Goal: Information Seeking & Learning: Learn about a topic

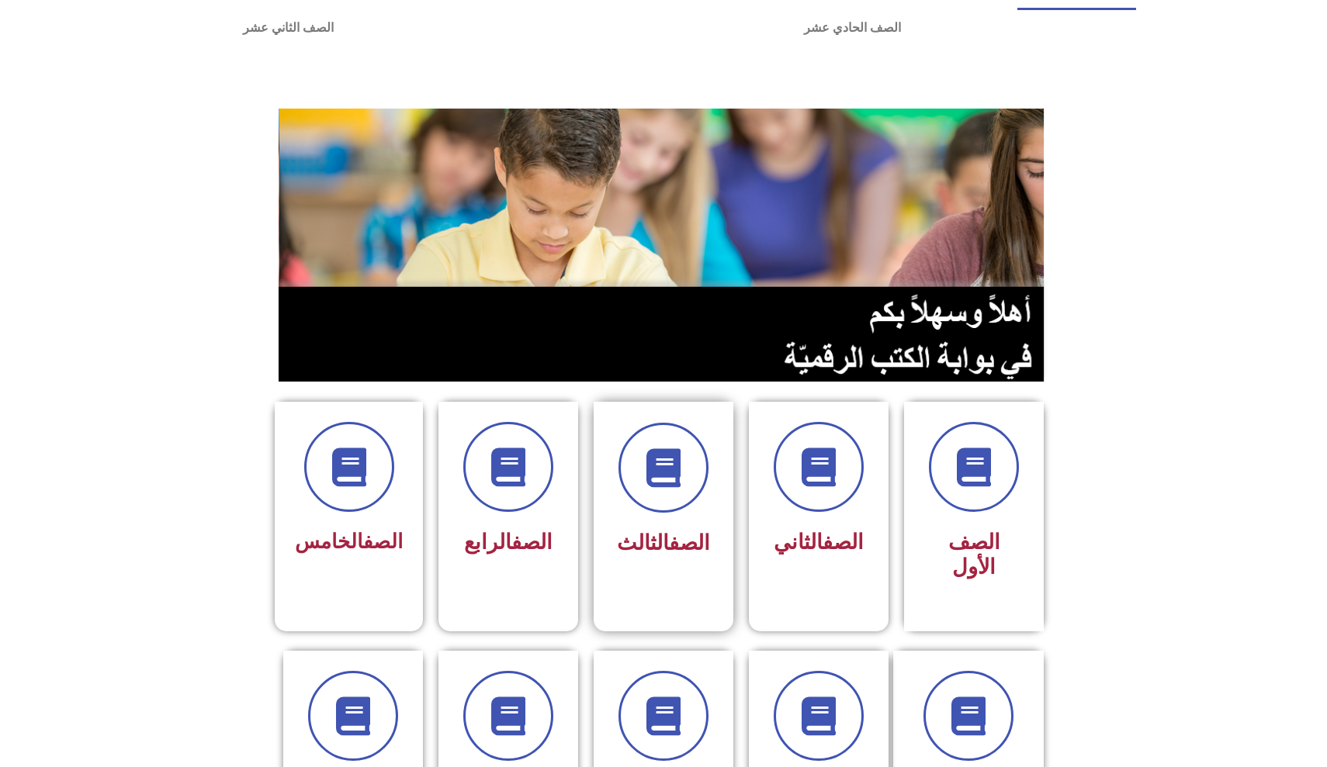
scroll to position [126, 0]
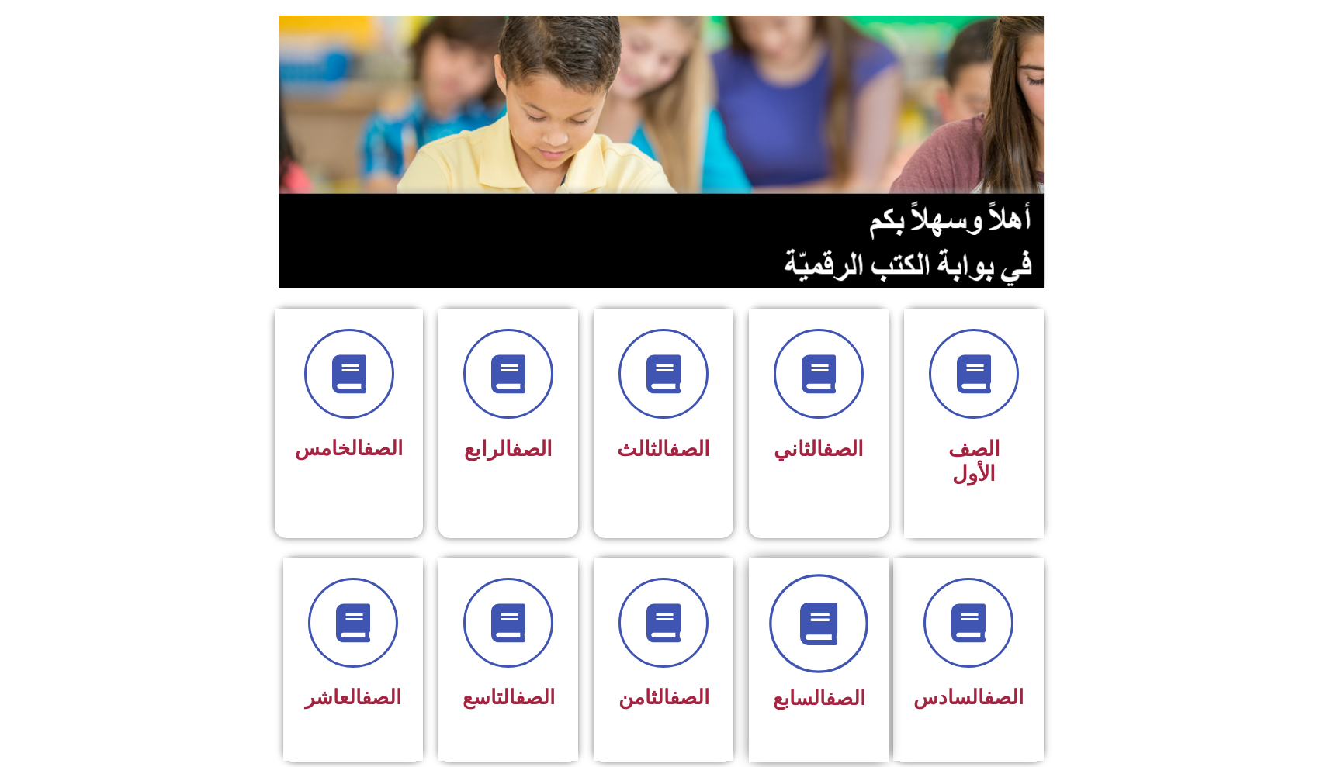
click at [784, 619] on span at bounding box center [818, 623] width 99 height 99
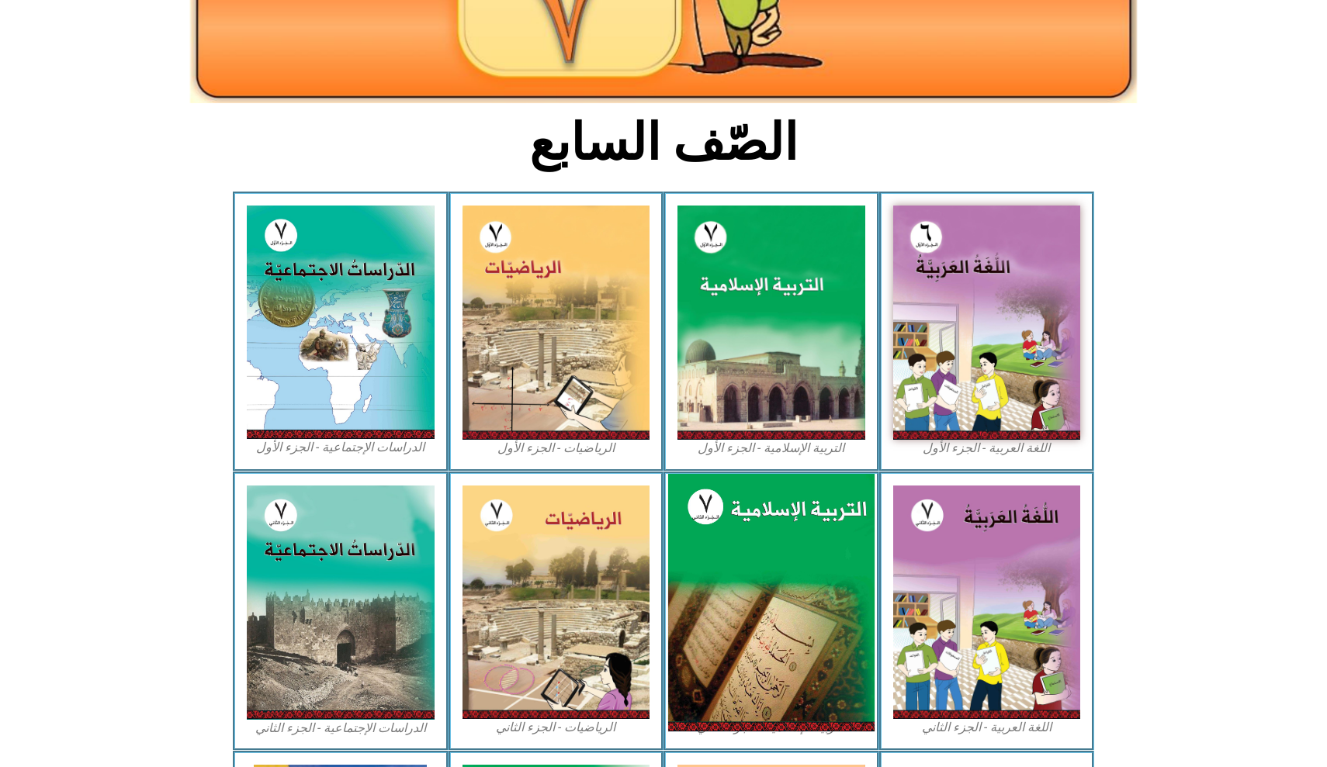
scroll to position [292, 0]
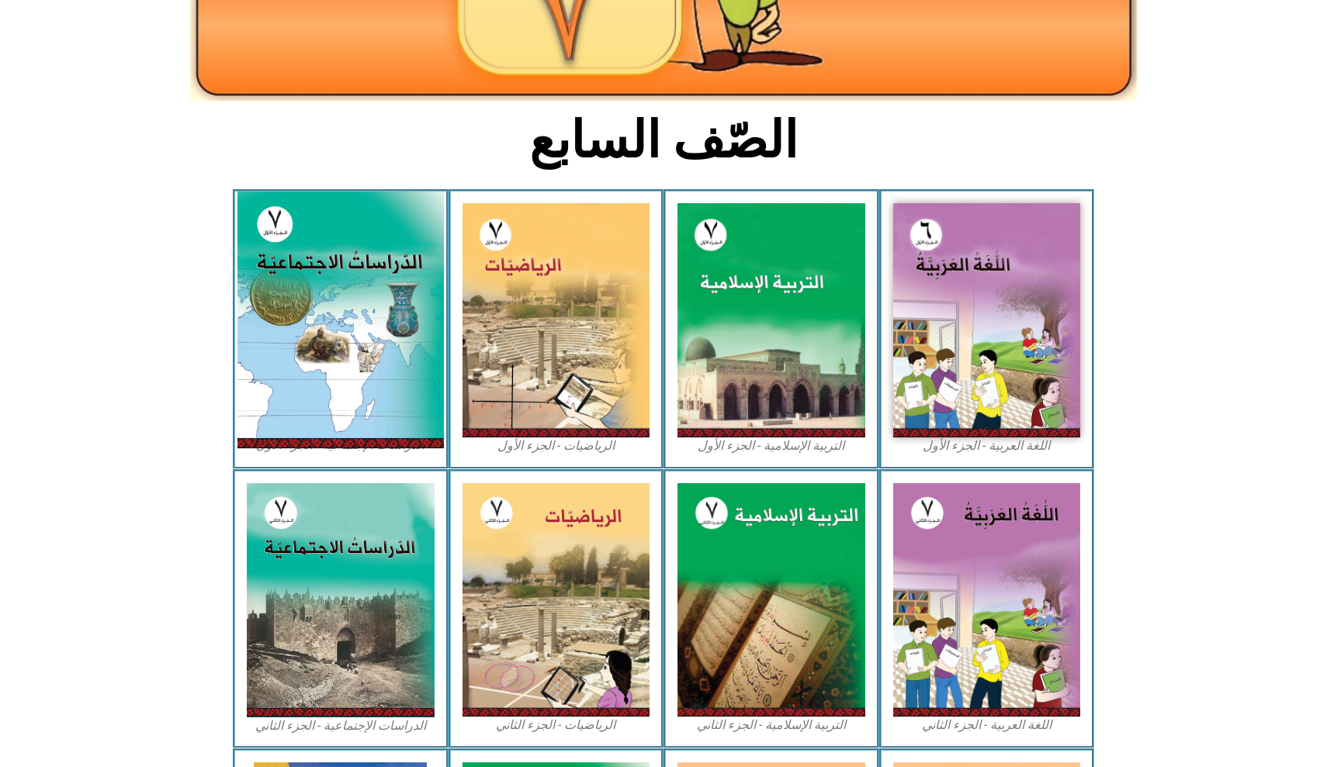
click at [376, 408] on img at bounding box center [340, 320] width 206 height 257
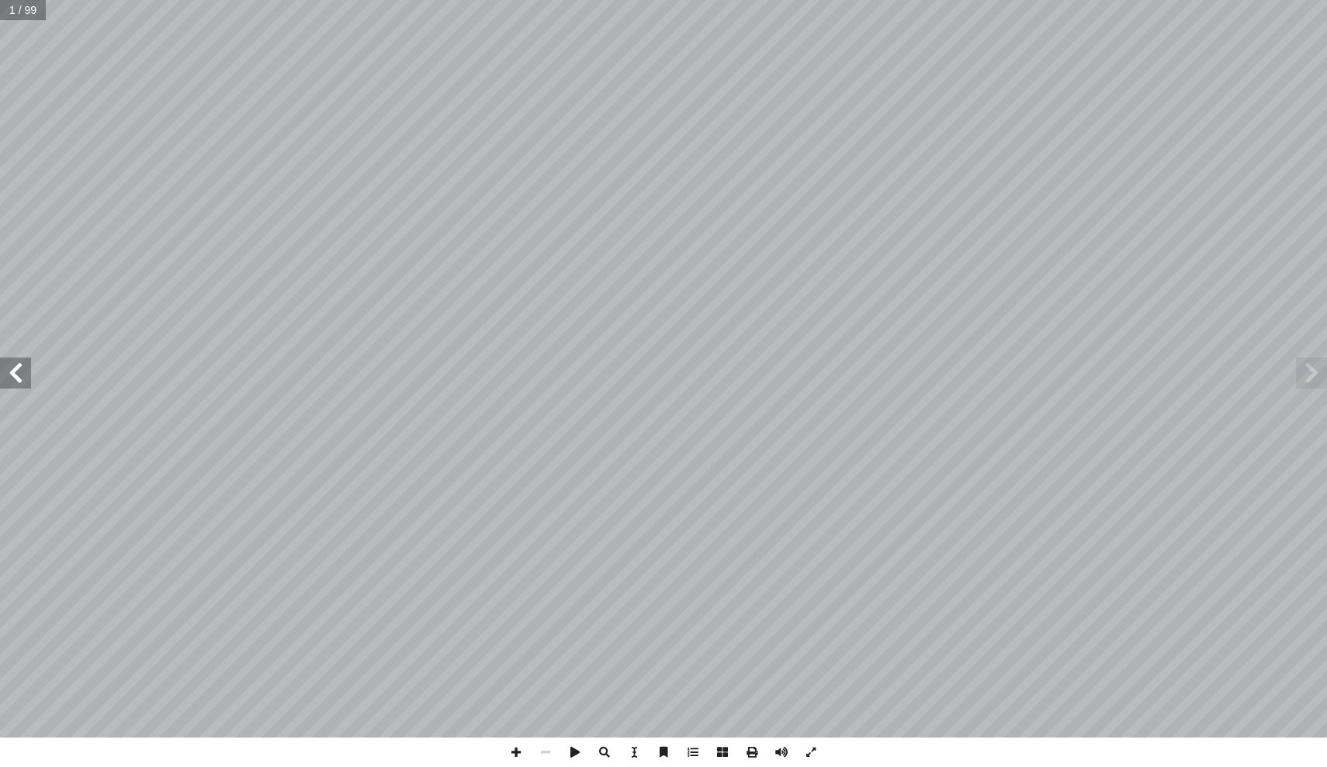
click at [13, 358] on span at bounding box center [15, 373] width 31 height 31
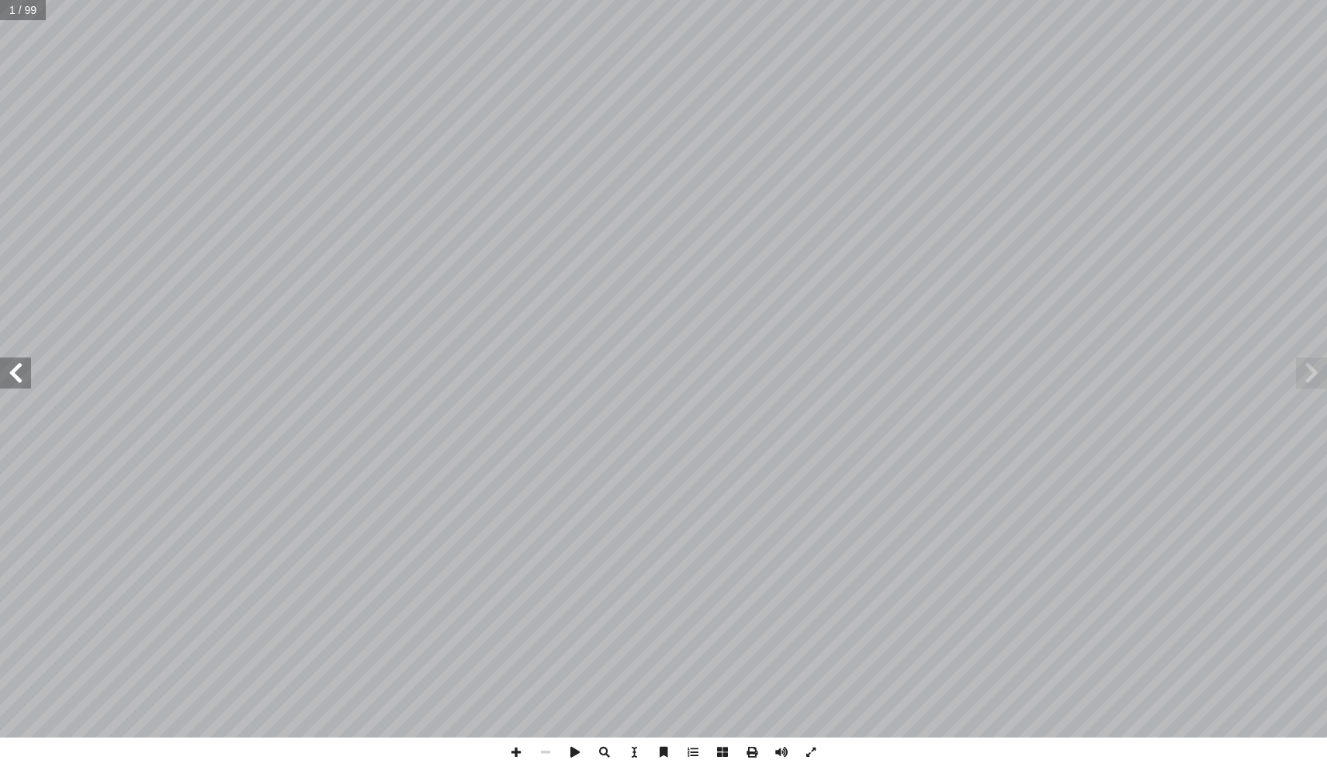
click at [13, 358] on span at bounding box center [15, 373] width 31 height 31
click at [15, 374] on span at bounding box center [15, 373] width 31 height 31
click at [517, 758] on span at bounding box center [515, 752] width 29 height 29
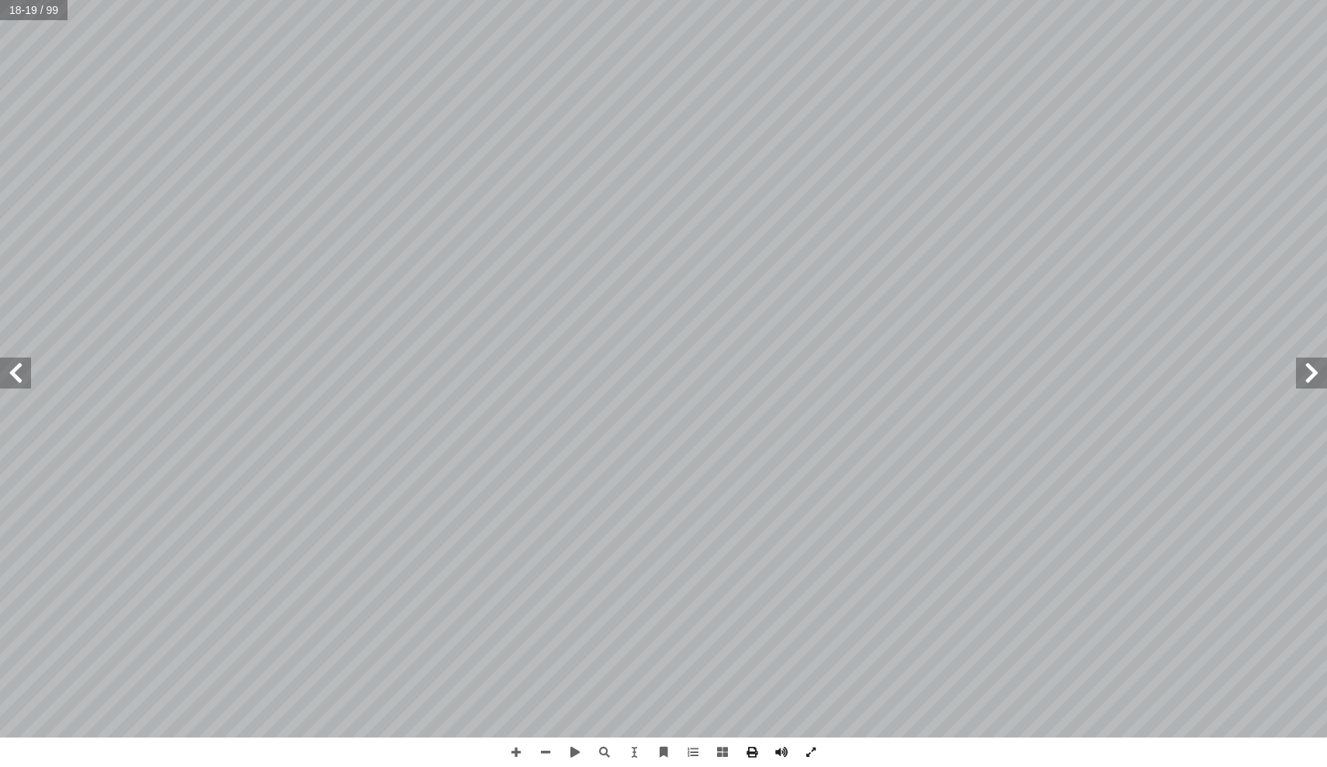
click at [491, 746] on div "١٤ ١ . فريقيا. إ لفلكي لقارة � � لموقع � ُ نستنتج ٢ . فريقيا. إ في لقارة � � لج…" at bounding box center [663, 383] width 1327 height 767
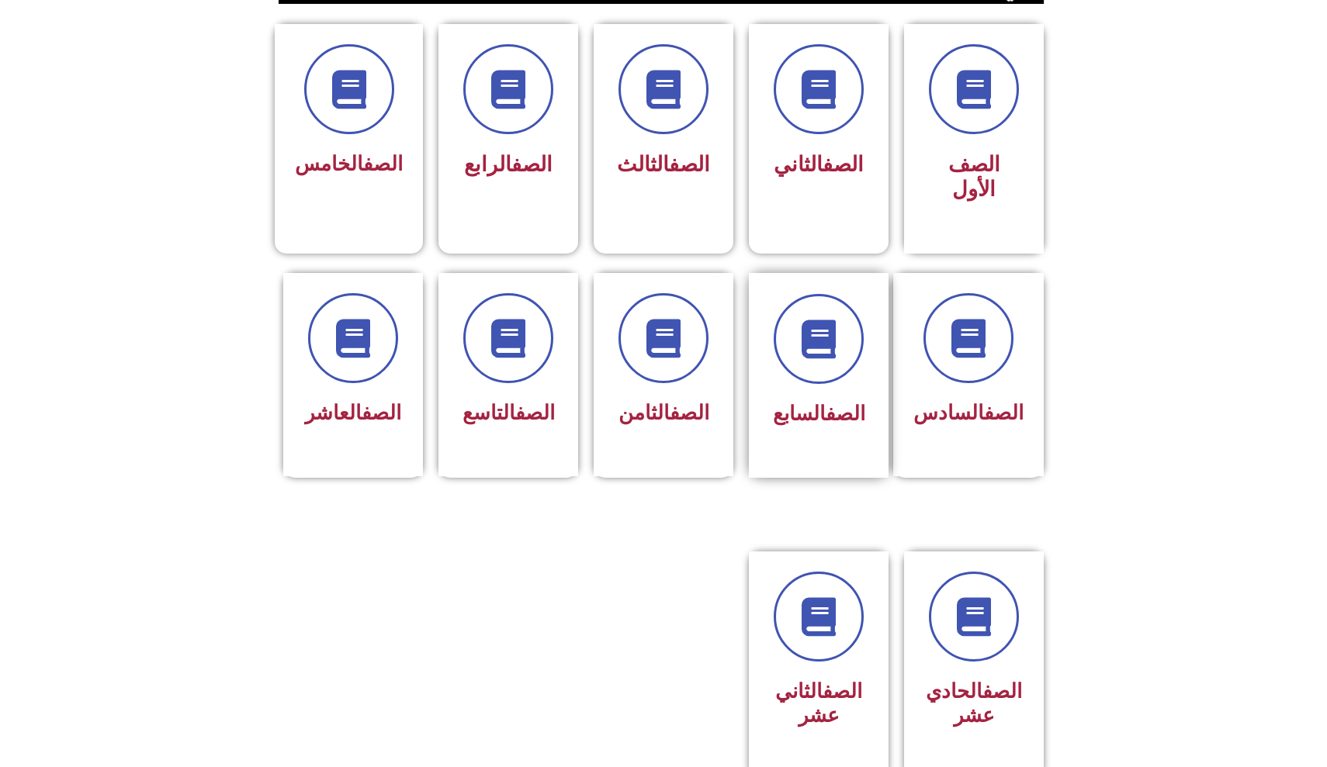
scroll to position [410, 0]
click at [839, 385] on div "الصف السابع" at bounding box center [819, 365] width 98 height 140
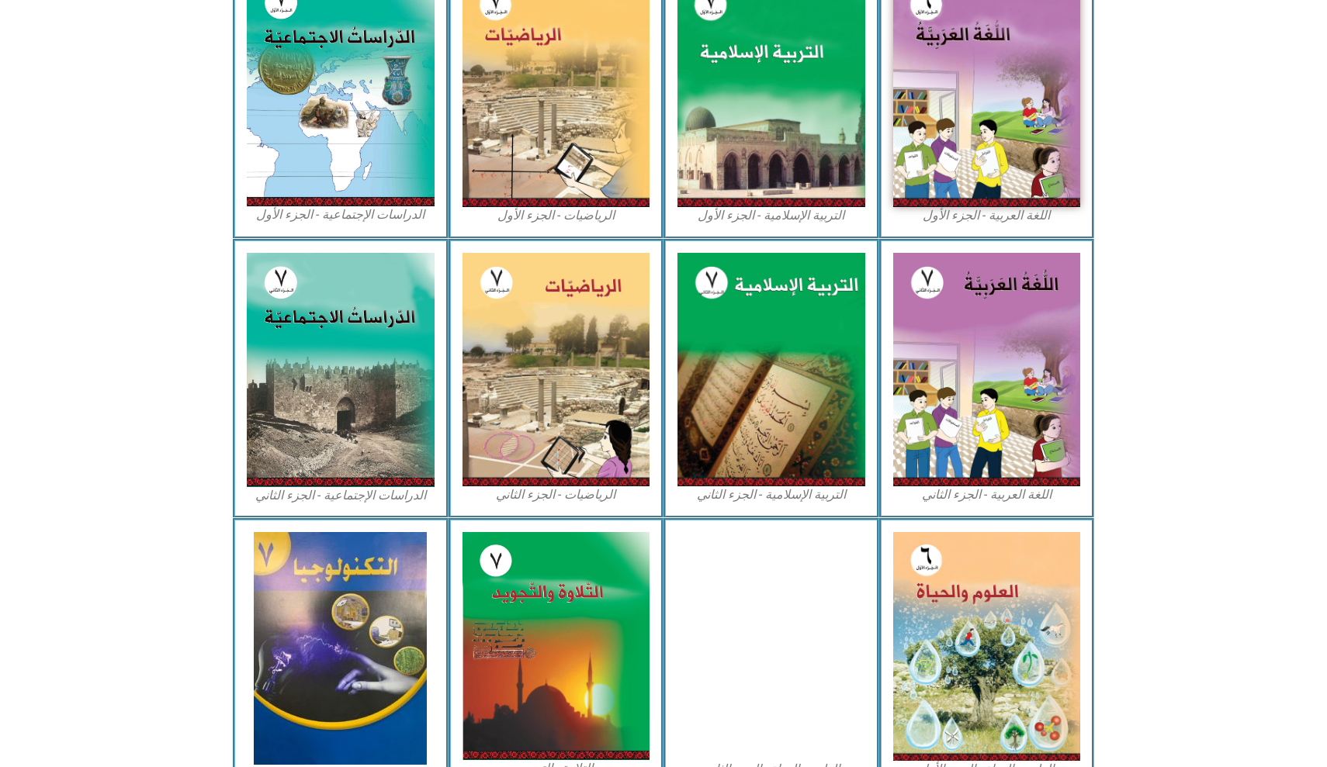
scroll to position [540, 0]
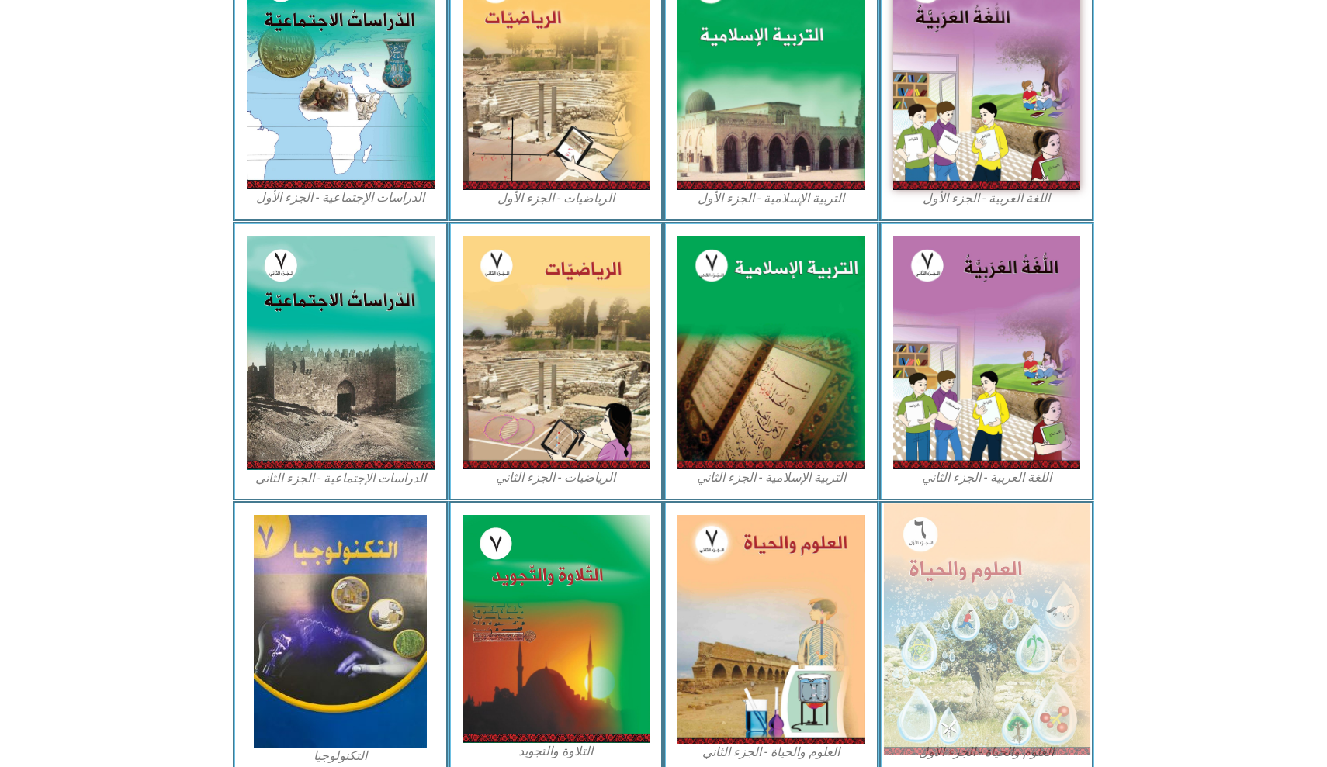
click at [962, 629] on img at bounding box center [986, 628] width 206 height 251
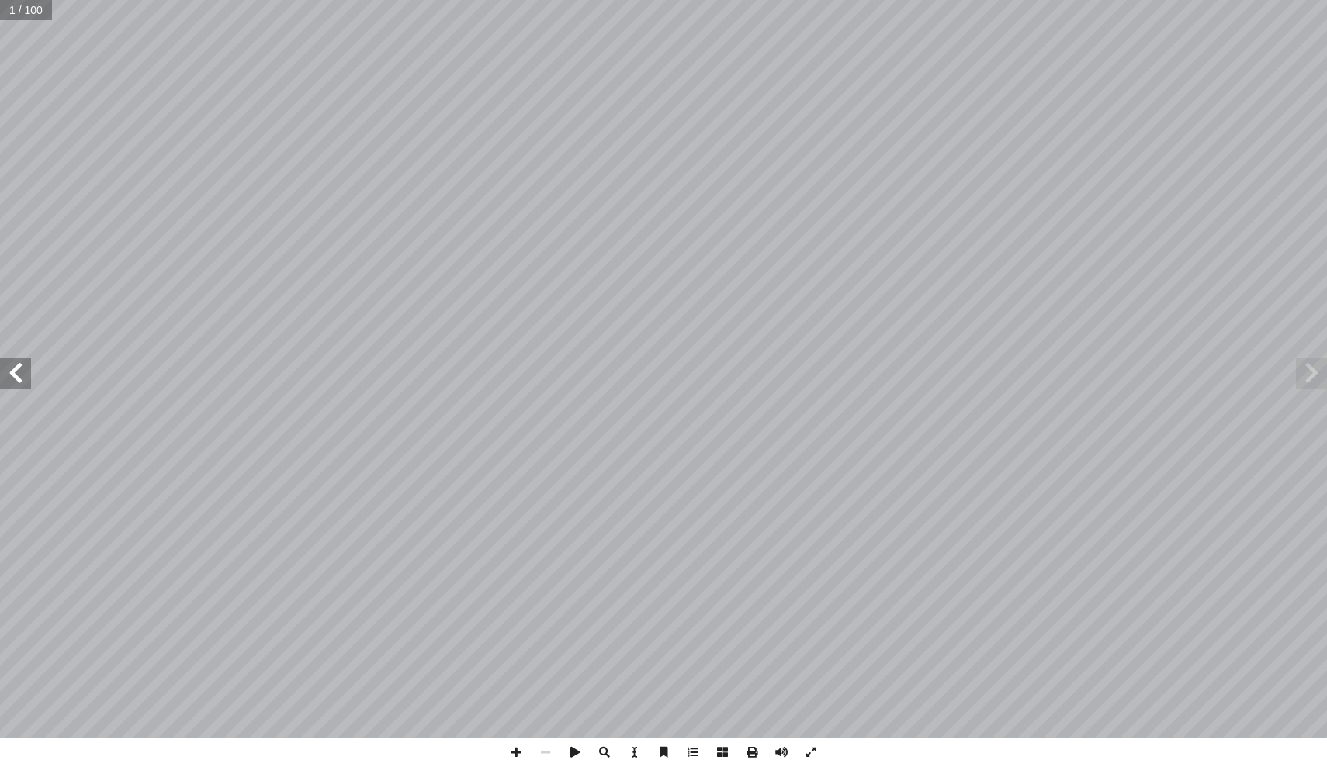
click at [25, 382] on span at bounding box center [15, 373] width 31 height 31
click at [26, 382] on span at bounding box center [15, 373] width 31 height 31
click at [25, 382] on span at bounding box center [15, 373] width 31 height 31
click at [25, 371] on span at bounding box center [15, 373] width 31 height 31
click at [24, 377] on span at bounding box center [15, 373] width 31 height 31
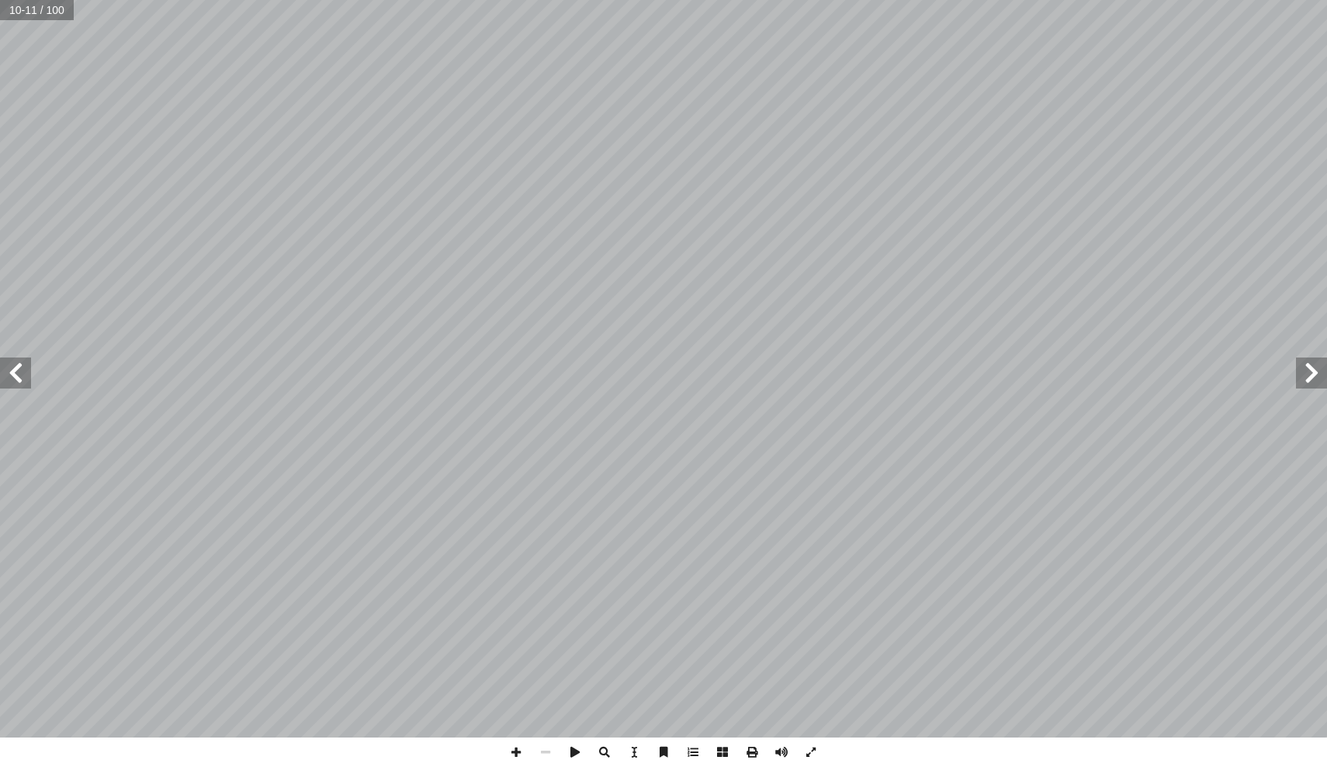
click at [8, 372] on span at bounding box center [15, 373] width 31 height 31
click at [9, 372] on span at bounding box center [15, 373] width 31 height 31
click at [503, 756] on span at bounding box center [515, 752] width 29 height 29
click at [518, 749] on span at bounding box center [515, 752] width 29 height 29
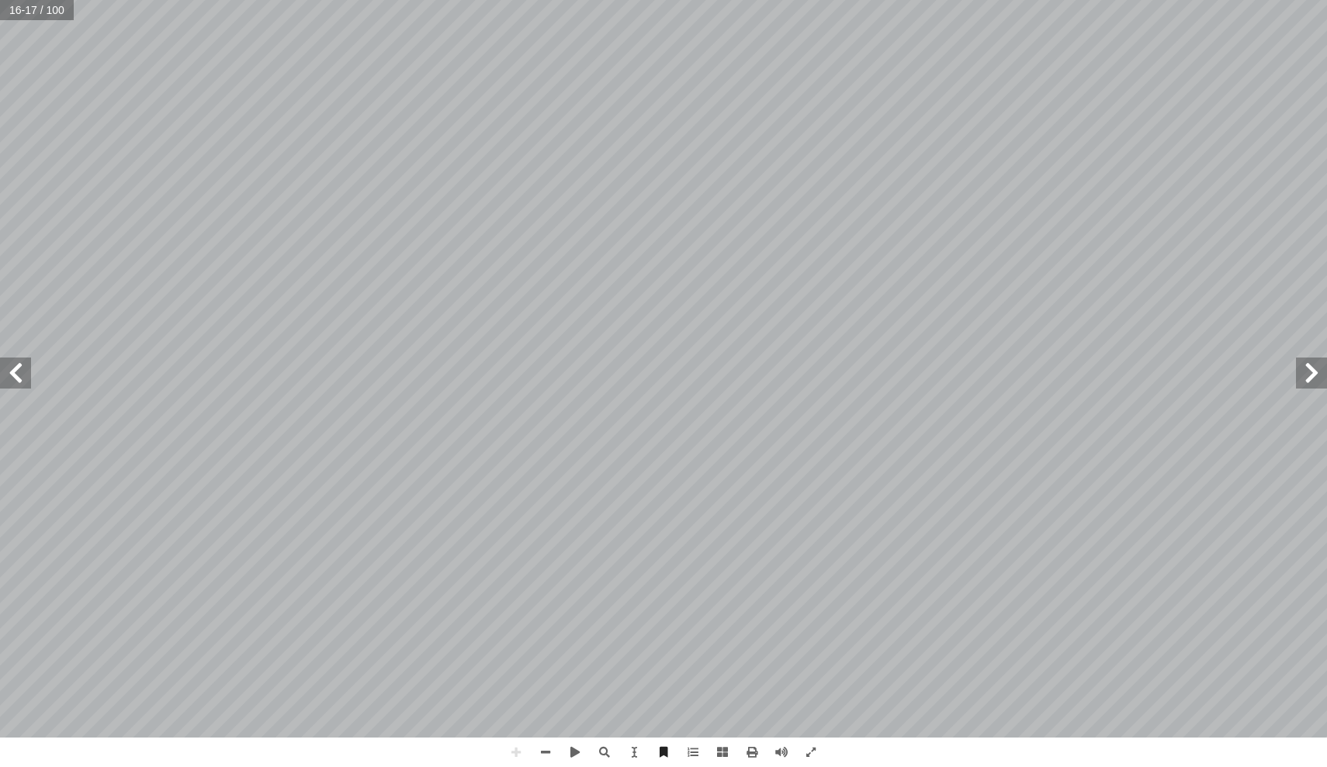
click at [16, 373] on span at bounding box center [15, 373] width 31 height 31
click at [545, 749] on span at bounding box center [545, 752] width 29 height 29
click at [10, 368] on span at bounding box center [15, 373] width 31 height 31
click at [13, 371] on span at bounding box center [15, 373] width 31 height 31
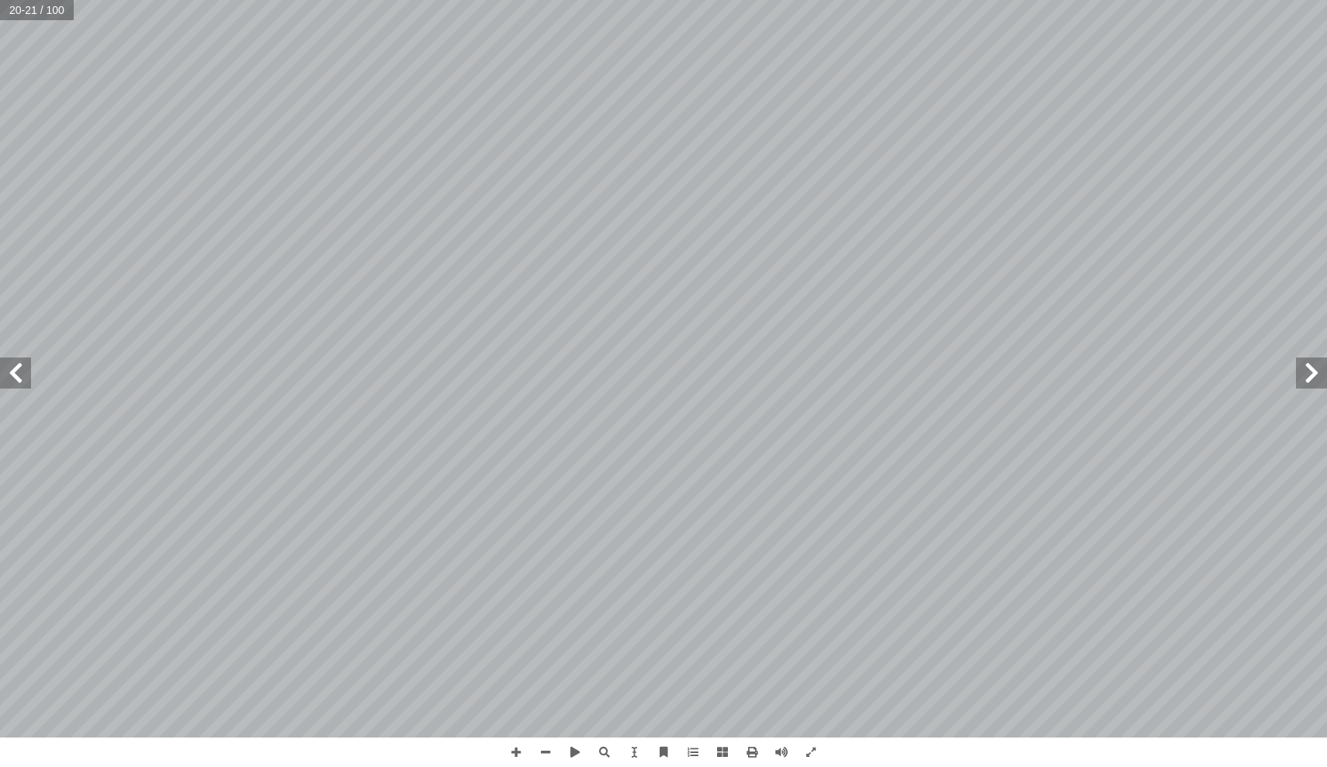
click at [14, 364] on span at bounding box center [15, 373] width 31 height 31
click at [540, 751] on span at bounding box center [545, 752] width 29 height 29
click at [16, 366] on span at bounding box center [15, 373] width 31 height 31
click at [13, 368] on span at bounding box center [15, 373] width 31 height 31
click at [13, 367] on span at bounding box center [15, 373] width 31 height 31
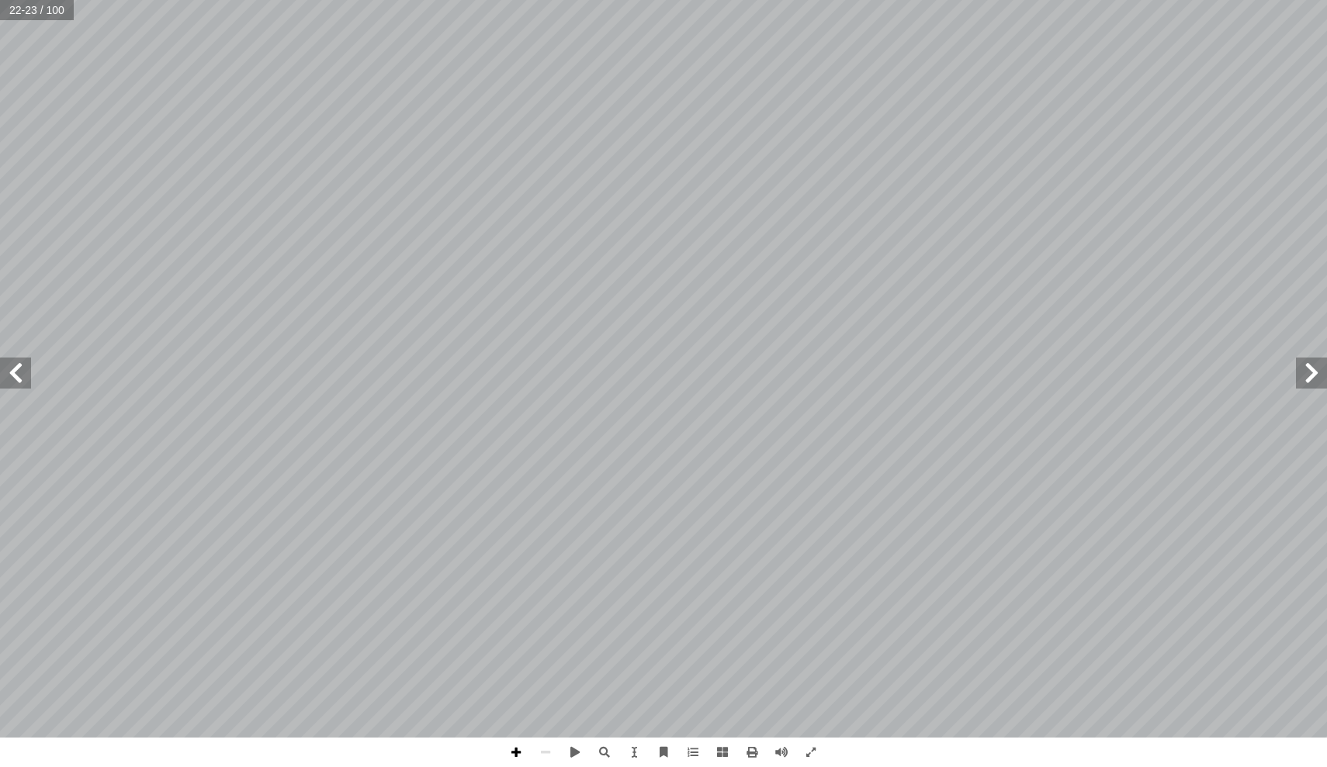
click at [513, 756] on span at bounding box center [515, 752] width 29 height 29
click at [905, 0] on html "الصفحة الرئيسية الصف الأول الصف الثاني الصف الثالث الصف الرابع الصف الخامس الصف…" at bounding box center [663, 70] width 1327 height 141
click at [21, 365] on span at bounding box center [15, 373] width 31 height 31
click at [7, 376] on span at bounding box center [15, 373] width 31 height 31
click at [535, 752] on span at bounding box center [545, 752] width 29 height 29
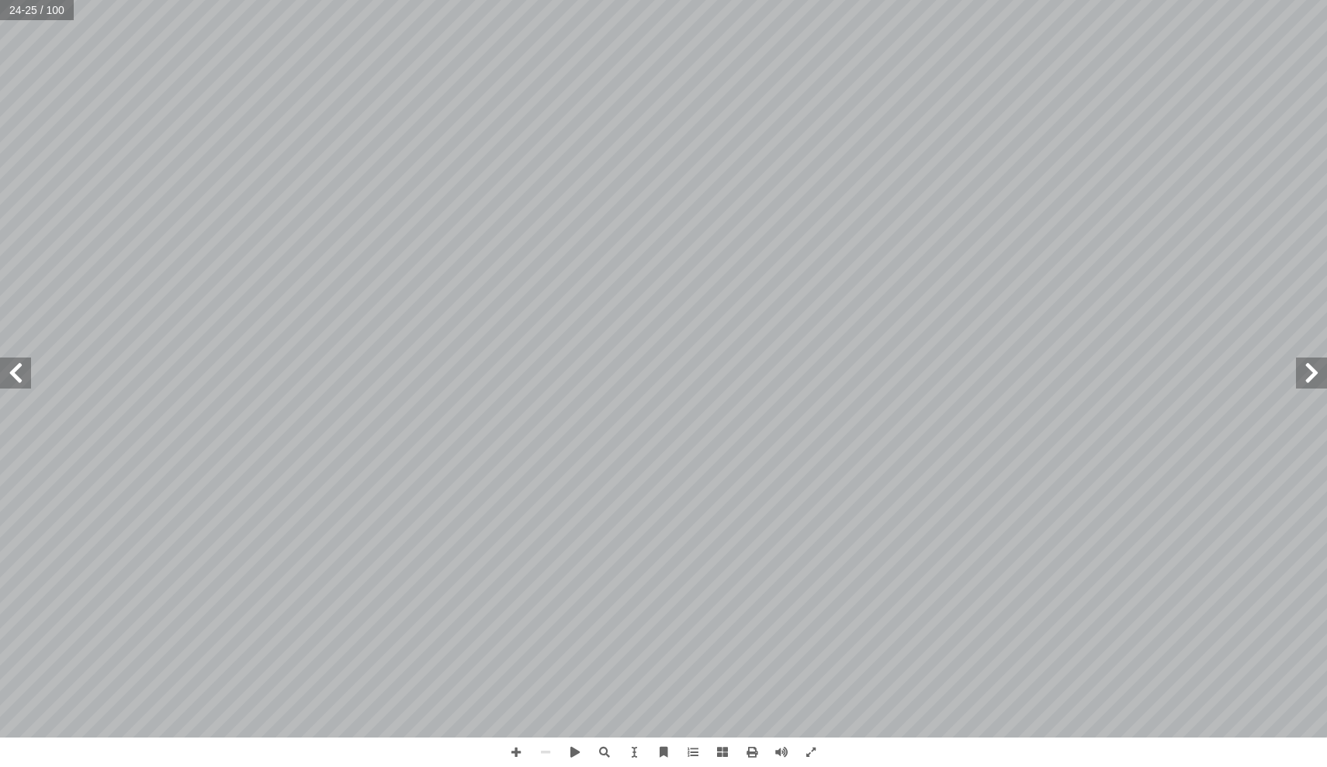
click at [7, 362] on span at bounding box center [15, 373] width 31 height 31
